Goal: Task Accomplishment & Management: Manage account settings

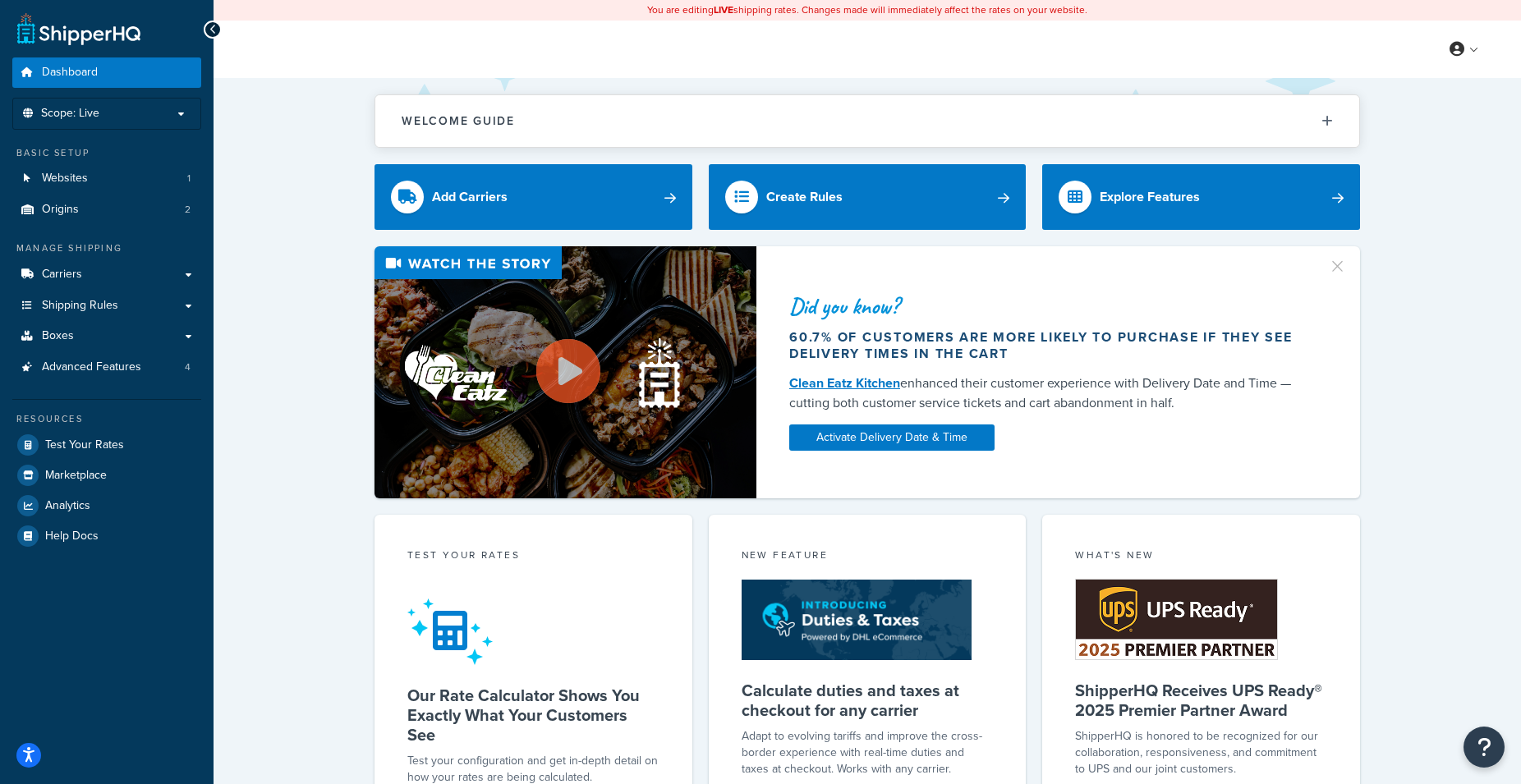
click at [1486, 223] on div "Welcome Guide Recommendations ShipperHQ: An Overview Carrier Setup Shipping Rul…" at bounding box center [867, 691] width 1308 height 1226
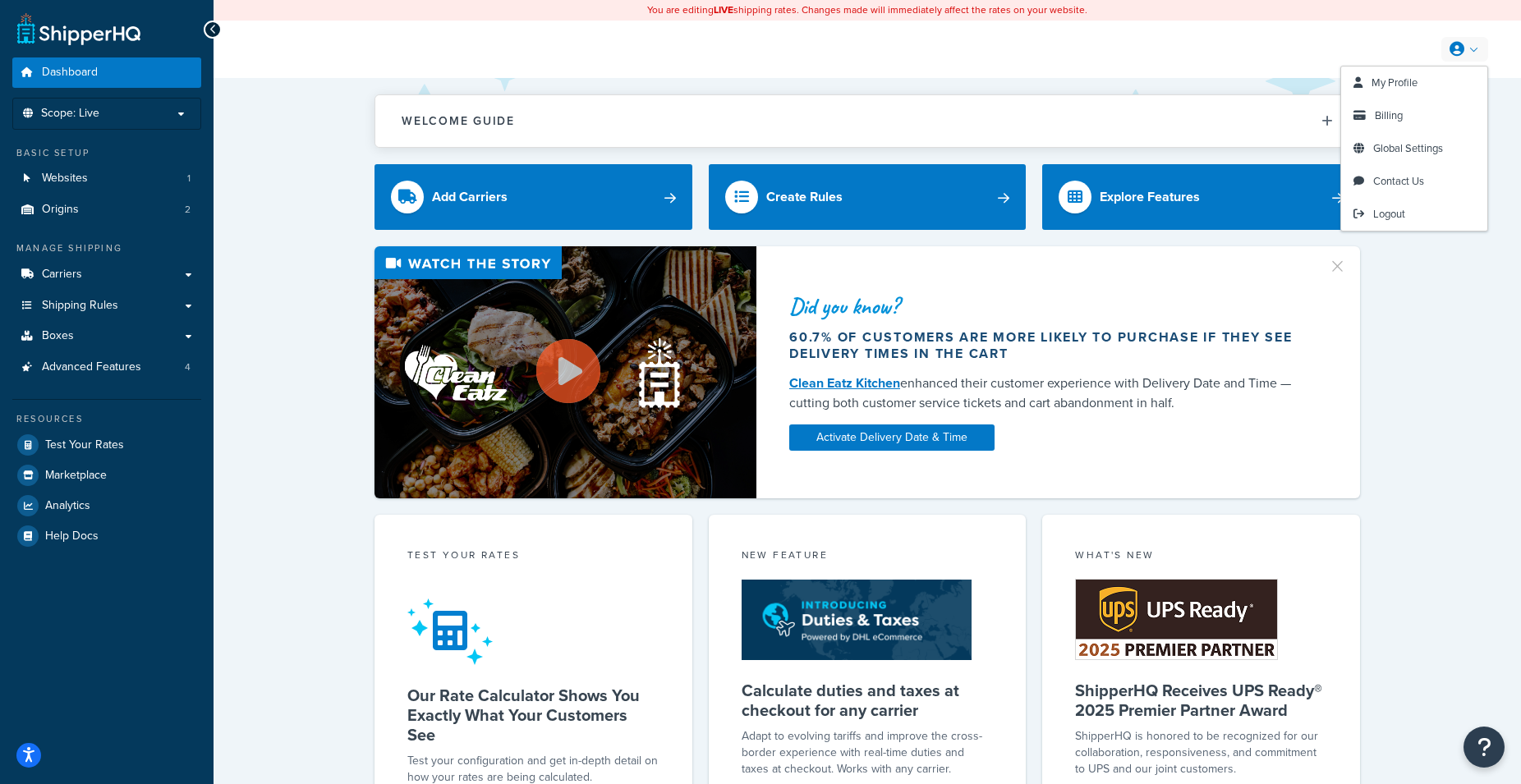
click at [1464, 43] on icon at bounding box center [1458, 49] width 15 height 15
click at [1391, 114] on span "Billing" at bounding box center [1389, 115] width 28 height 16
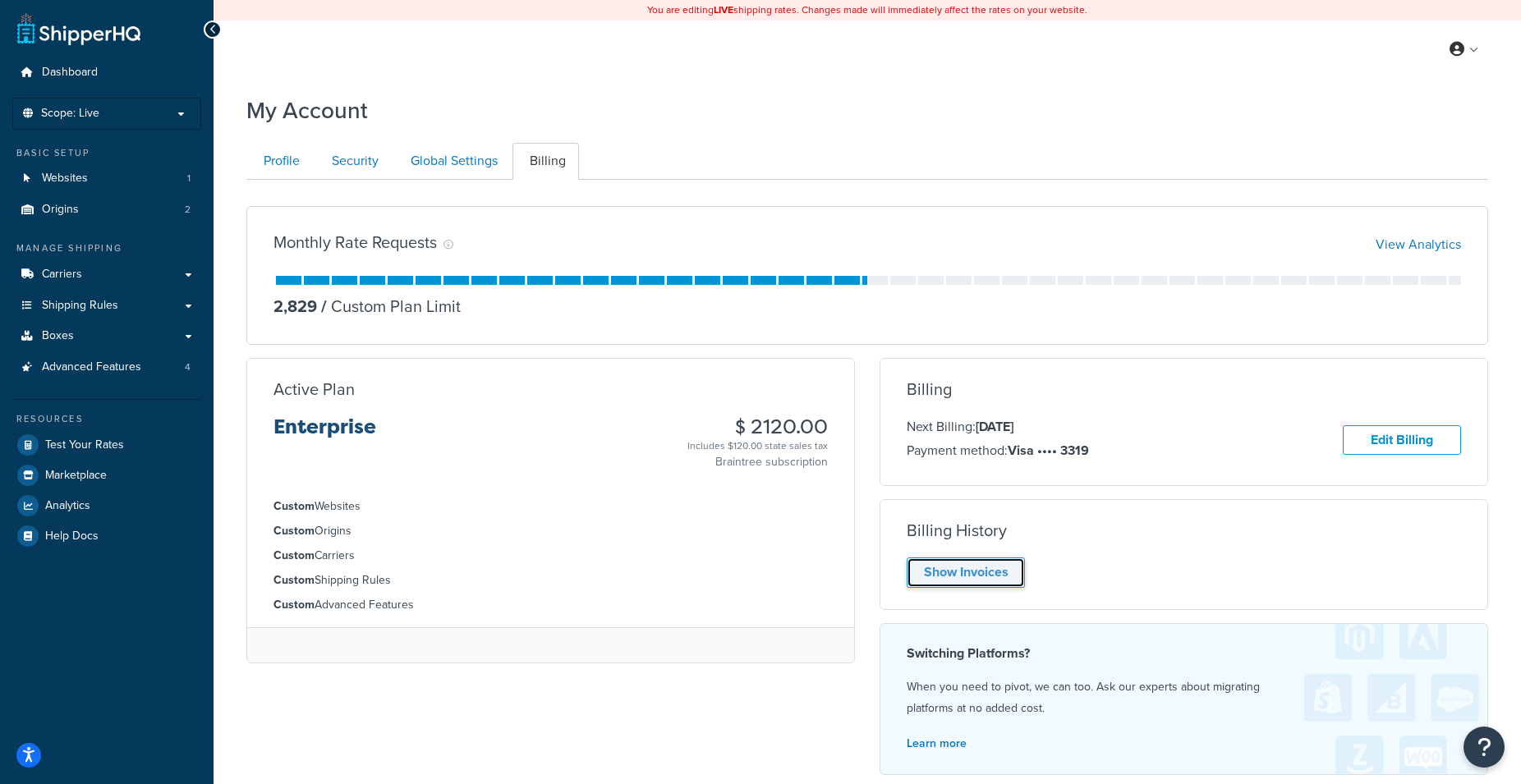
click at [979, 575] on link "Show Invoices" at bounding box center [966, 573] width 118 height 31
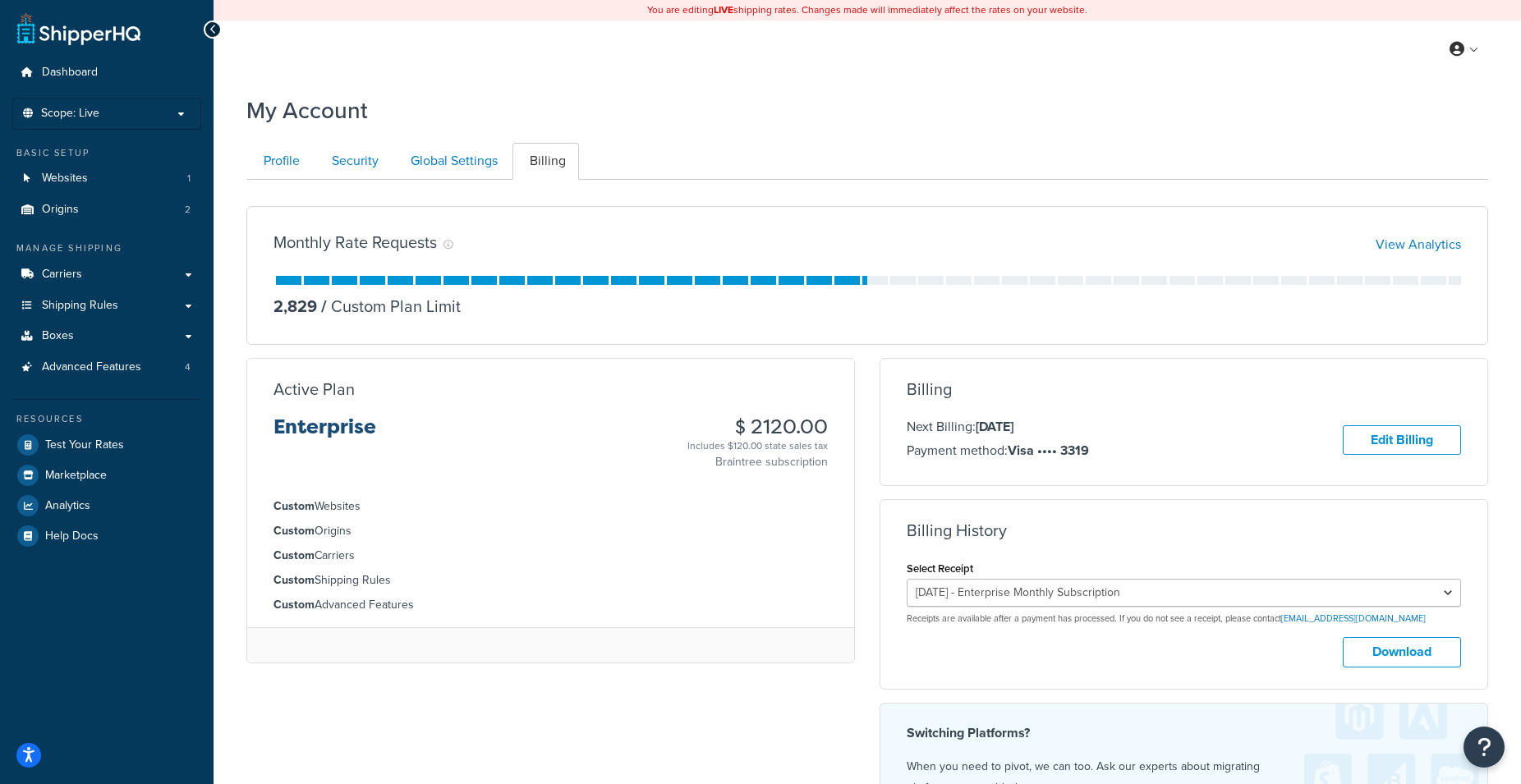
scroll to position [168, 0]
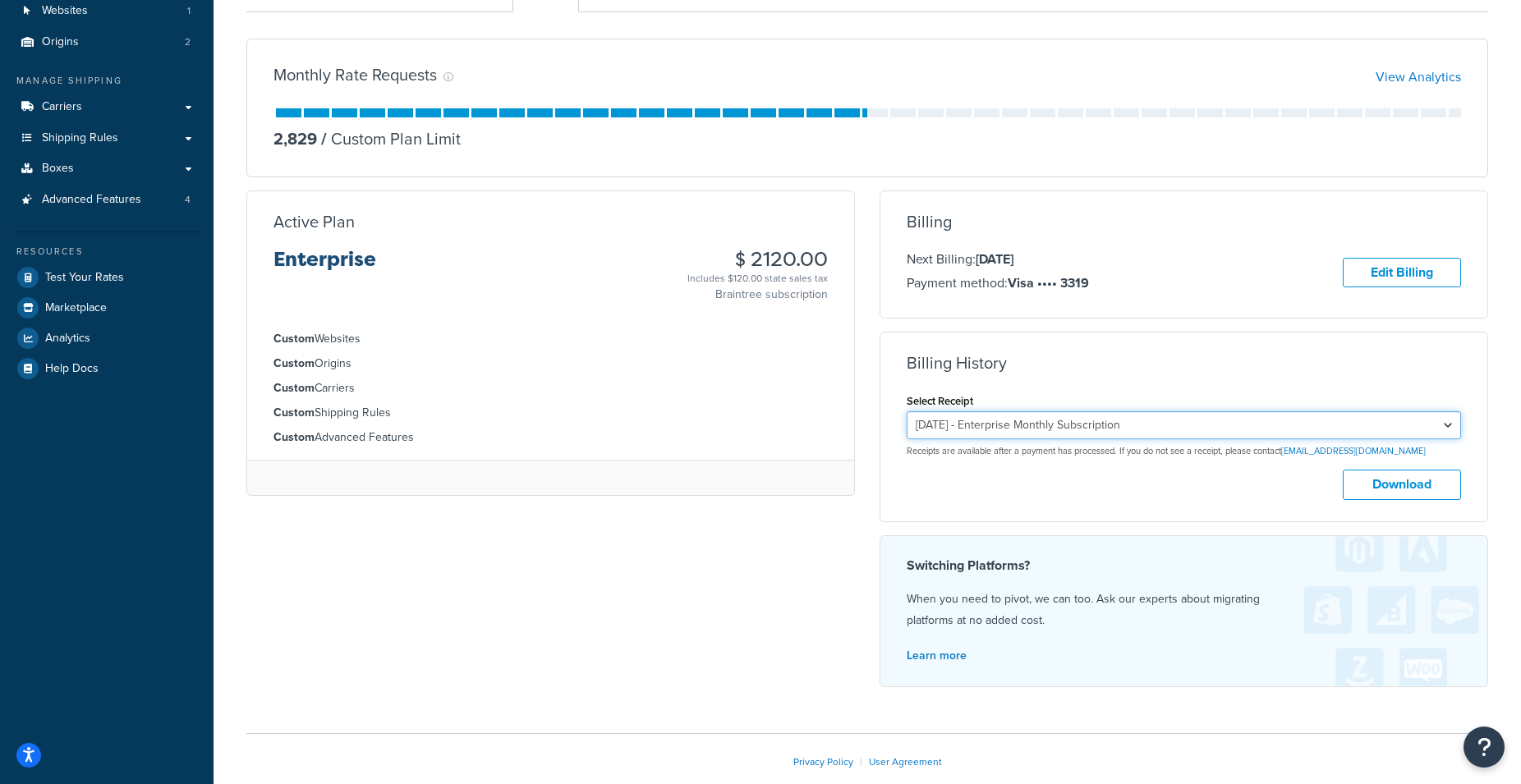
click option "[DATE] - Enterprise Monthly Subscription" at bounding box center [0, 0] width 0 height 0
click at [1412, 486] on button "Download" at bounding box center [1402, 484] width 118 height 31
